Goal: Find specific page/section: Find specific page/section

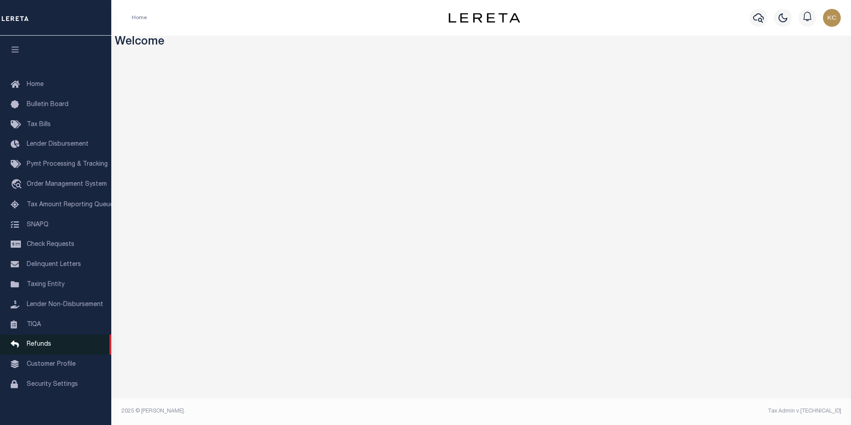
click at [36, 347] on span "Refunds" at bounding box center [39, 344] width 24 height 6
click at [59, 160] on link "Pymt Processing & Tracking" at bounding box center [55, 164] width 111 height 20
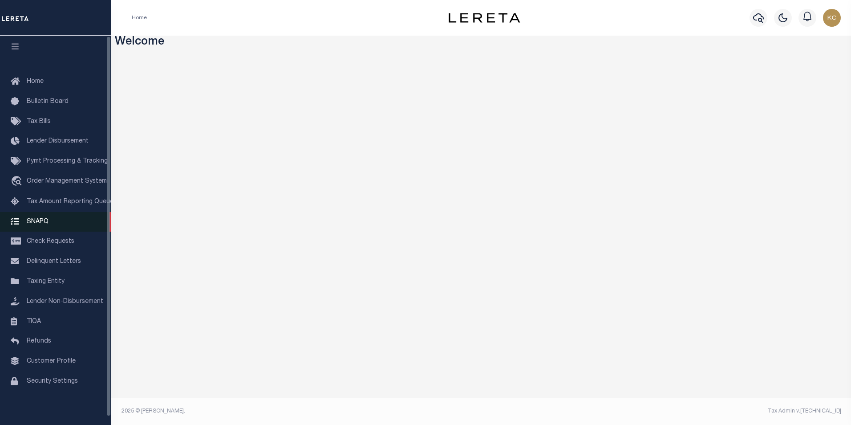
scroll to position [9, 0]
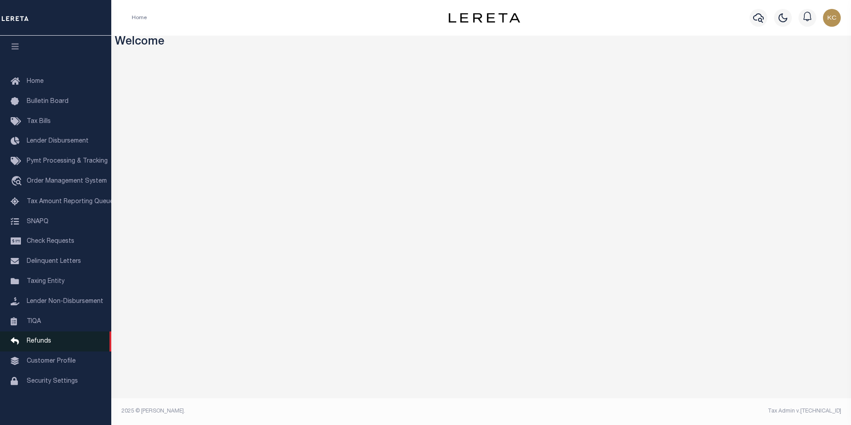
click at [44, 343] on span "Refunds" at bounding box center [39, 341] width 24 height 6
